Goal: Use online tool/utility: Utilize a website feature to perform a specific function

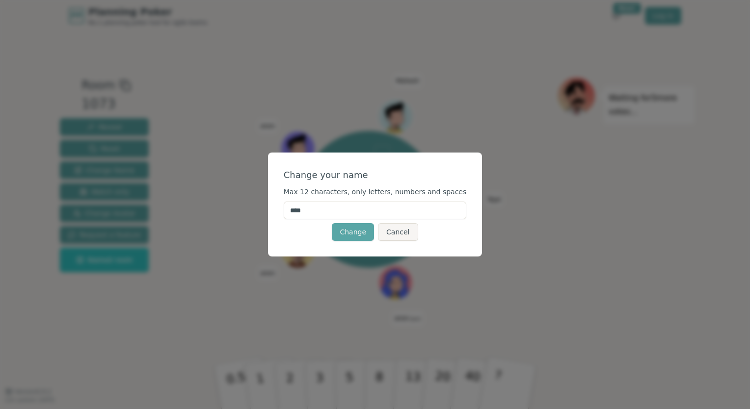
click at [341, 204] on input "****" at bounding box center [375, 211] width 183 height 18
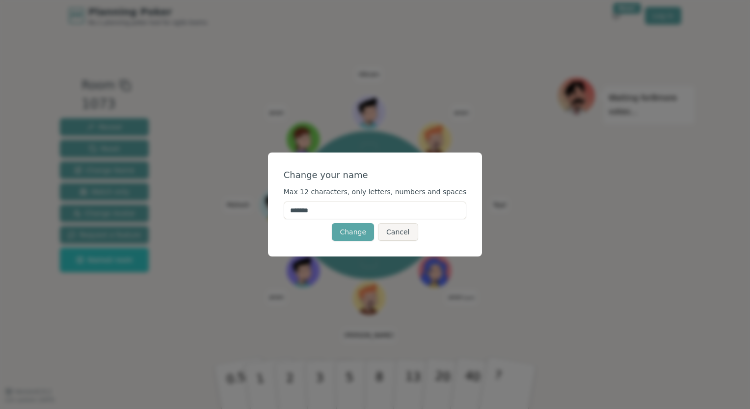
type input "*******"
click at [314, 229] on div "Change Cancel" at bounding box center [375, 232] width 183 height 18
click at [343, 234] on button "Change" at bounding box center [353, 232] width 42 height 18
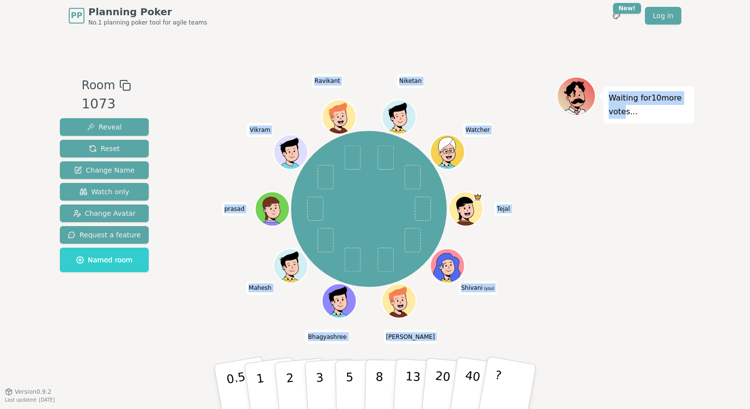
drag, startPoint x: 621, startPoint y: 315, endPoint x: 450, endPoint y: 266, distance: 177.5
click at [450, 266] on div "Room 1073 Reveal Reset Change Name Watch only Change Avatar Request a feature N…" at bounding box center [375, 212] width 638 height 270
click at [450, 266] on icon at bounding box center [447, 264] width 33 height 3
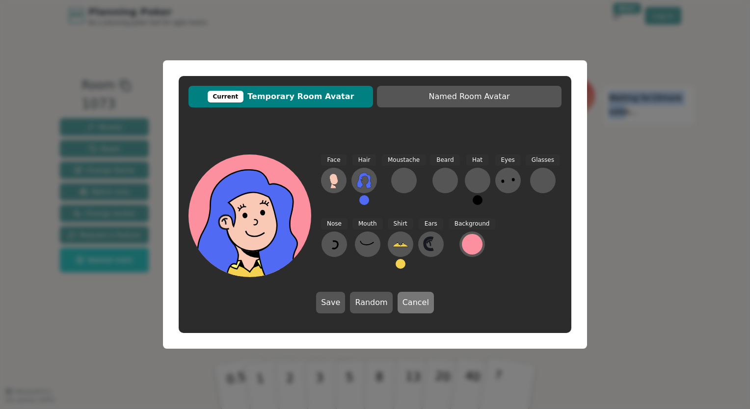
click at [405, 307] on button "Cancel" at bounding box center [415, 303] width 36 height 22
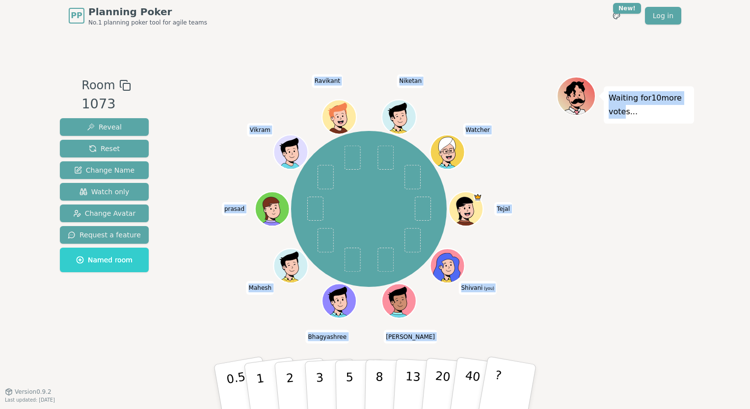
click at [606, 291] on div "Waiting for 10 more votes..." at bounding box center [624, 212] width 137 height 270
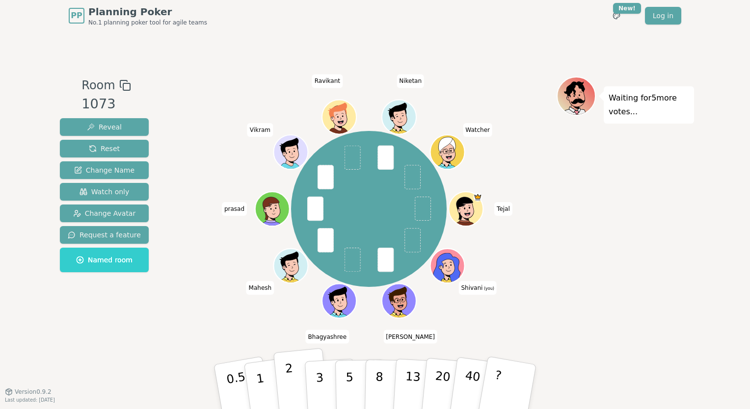
click at [289, 380] on p "2" at bounding box center [291, 388] width 13 height 53
click at [259, 385] on p "1" at bounding box center [261, 388] width 15 height 53
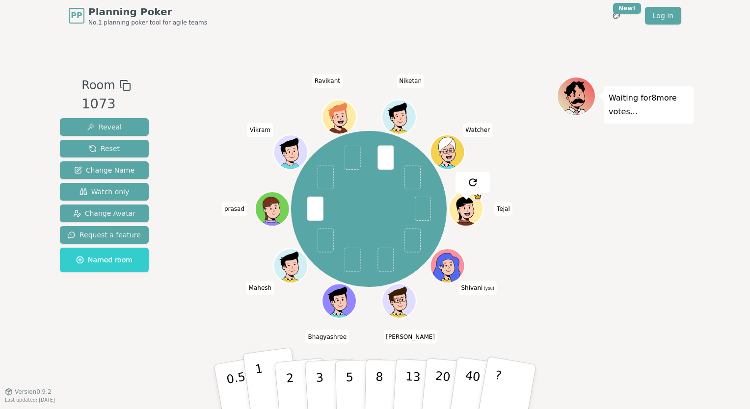
click at [259, 373] on p "1" at bounding box center [261, 388] width 15 height 53
click at [292, 390] on p "2" at bounding box center [291, 388] width 13 height 53
click at [286, 398] on button "2" at bounding box center [301, 387] width 56 height 78
click at [294, 384] on button "2" at bounding box center [301, 387] width 56 height 78
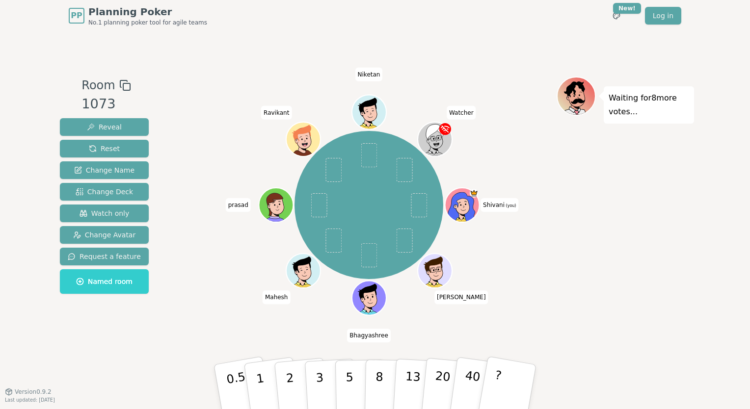
click at [457, 201] on icon at bounding box center [462, 203] width 26 height 4
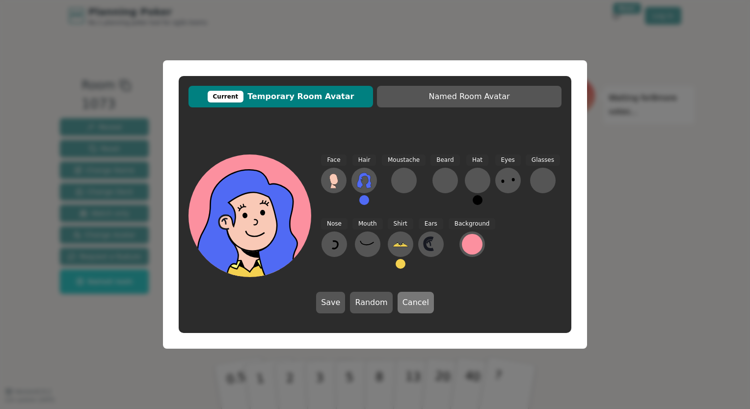
click at [427, 305] on button "Cancel" at bounding box center [415, 303] width 36 height 22
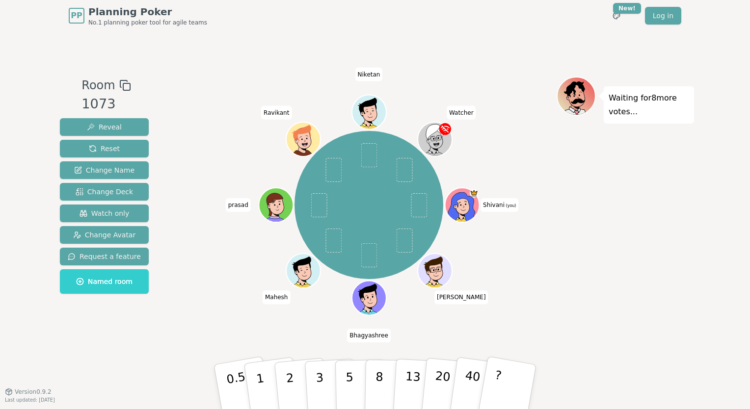
click at [453, 210] on div at bounding box center [462, 216] width 33 height 30
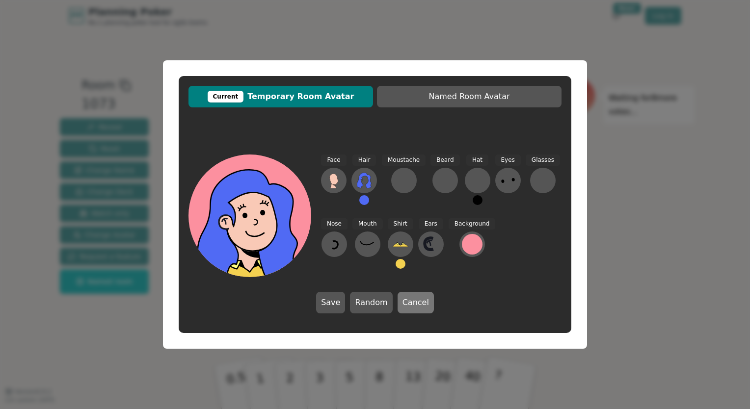
click at [415, 303] on button "Cancel" at bounding box center [415, 303] width 36 height 22
